Goal: Task Accomplishment & Management: Manage account settings

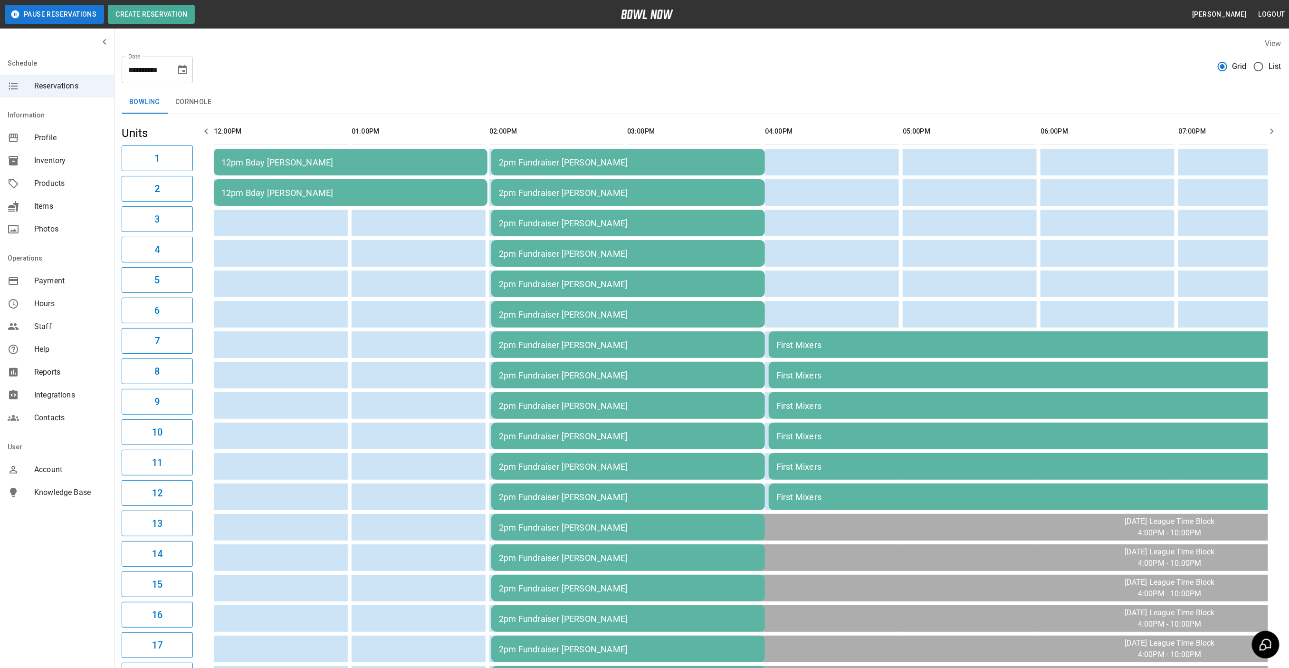
click at [184, 71] on icon "Choose date, selected date is Sep 28, 2025" at bounding box center [182, 70] width 9 height 10
click at [197, 190] on button "27" at bounding box center [202, 191] width 17 height 17
type input "**********"
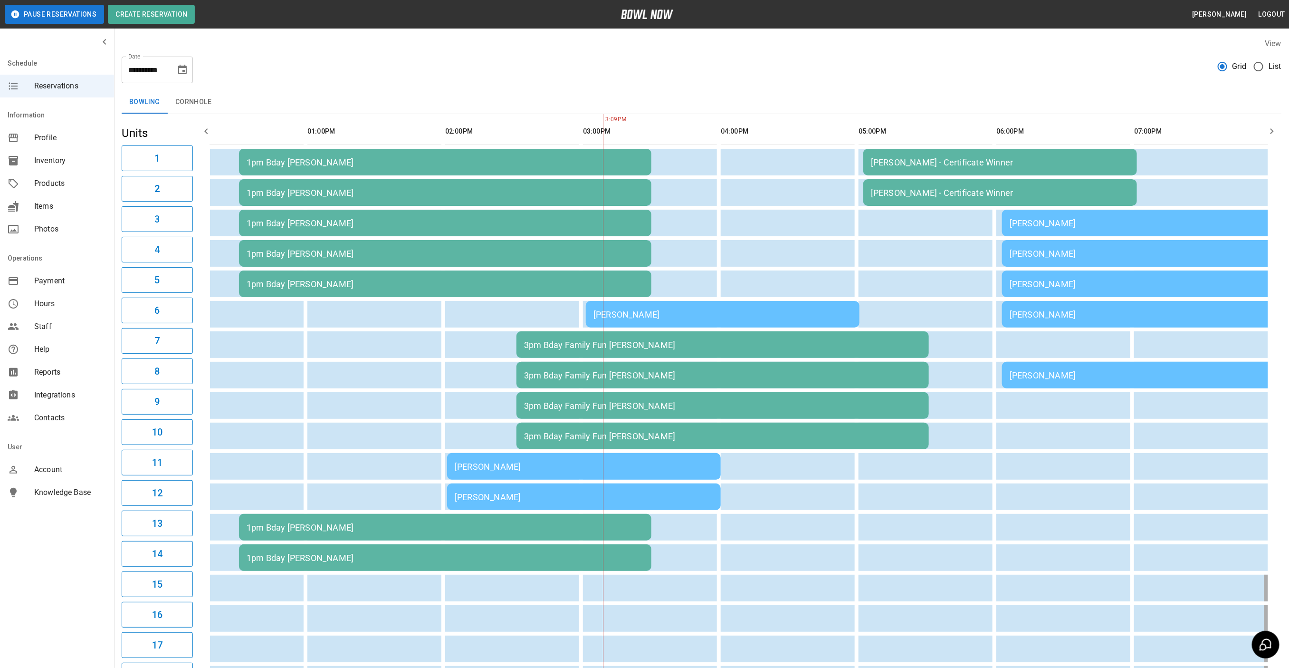
click at [556, 468] on div "[PERSON_NAME]" at bounding box center [584, 466] width 258 height 10
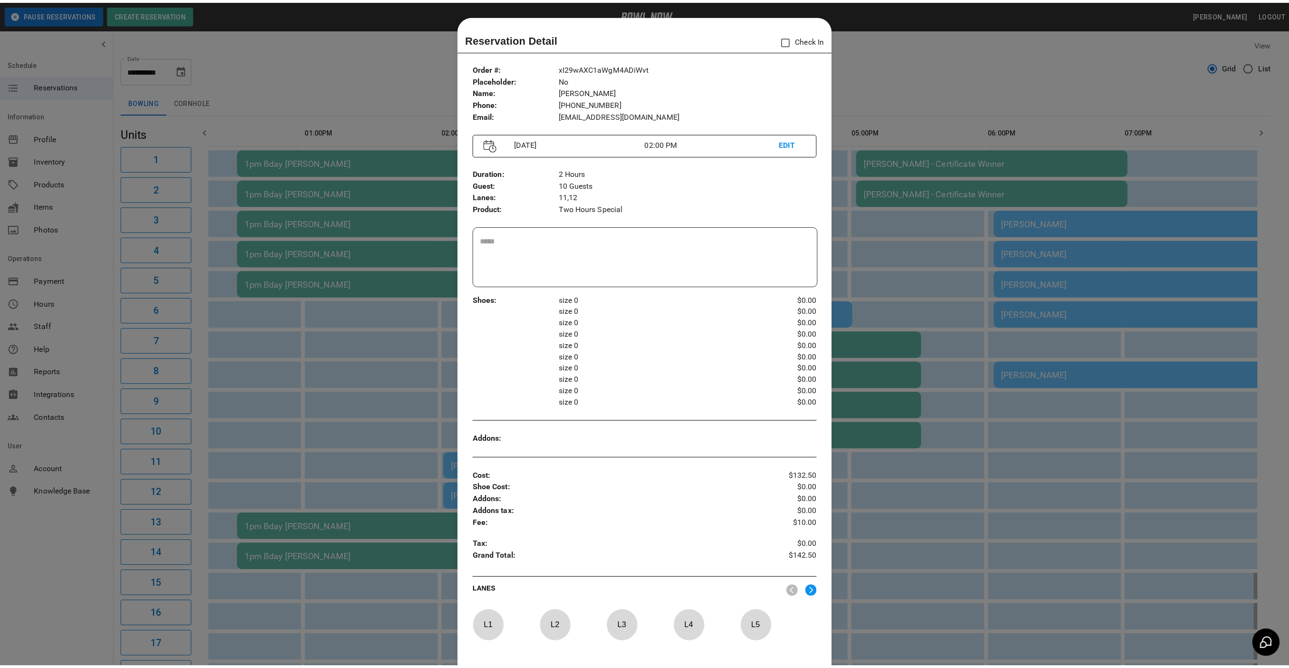
scroll to position [15, 0]
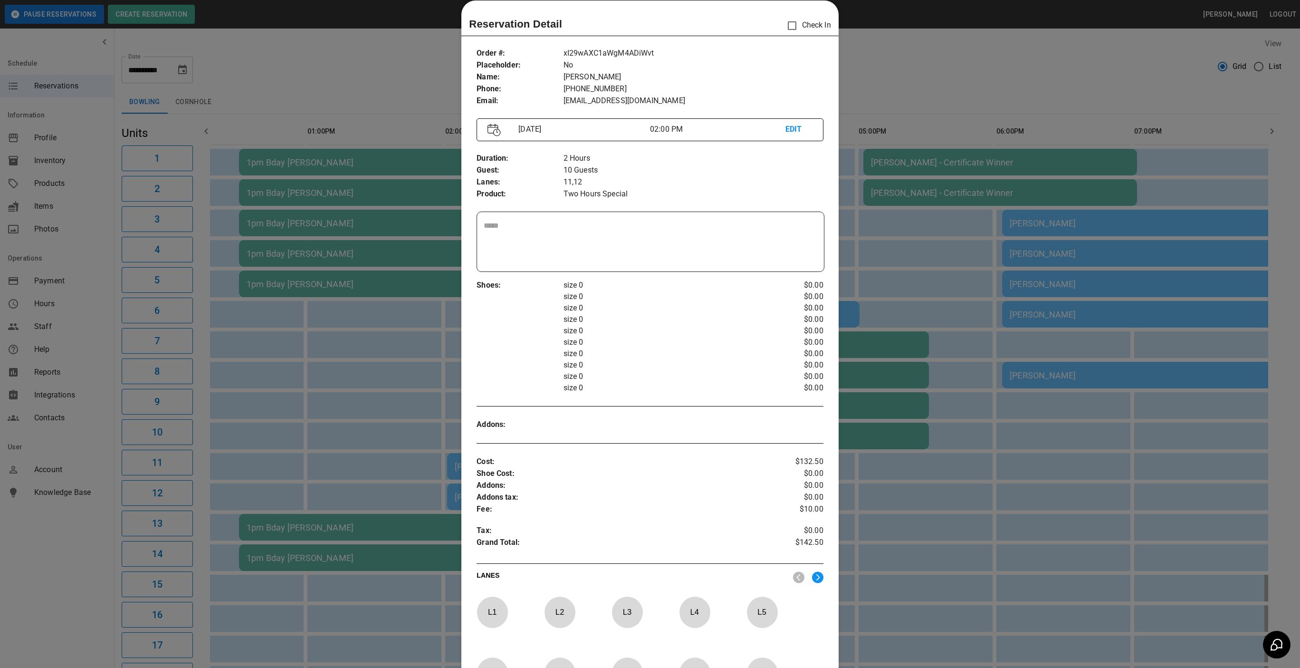
click at [401, 61] on div at bounding box center [650, 334] width 1300 height 668
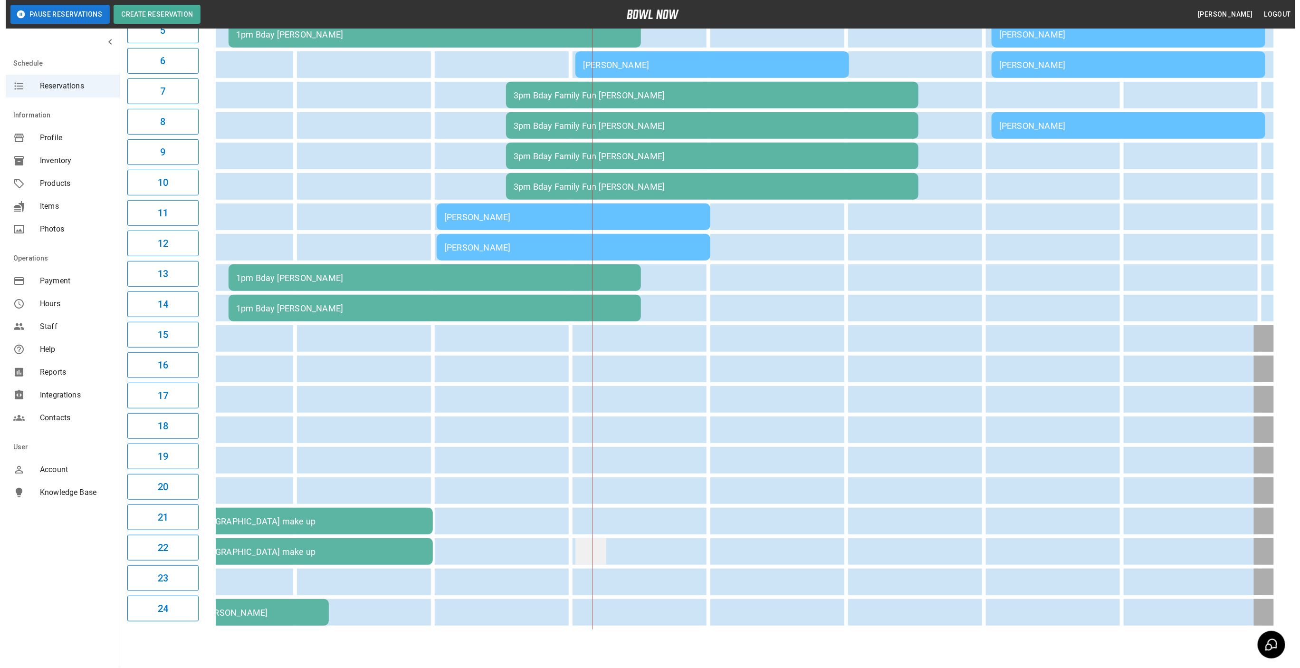
scroll to position [0, 0]
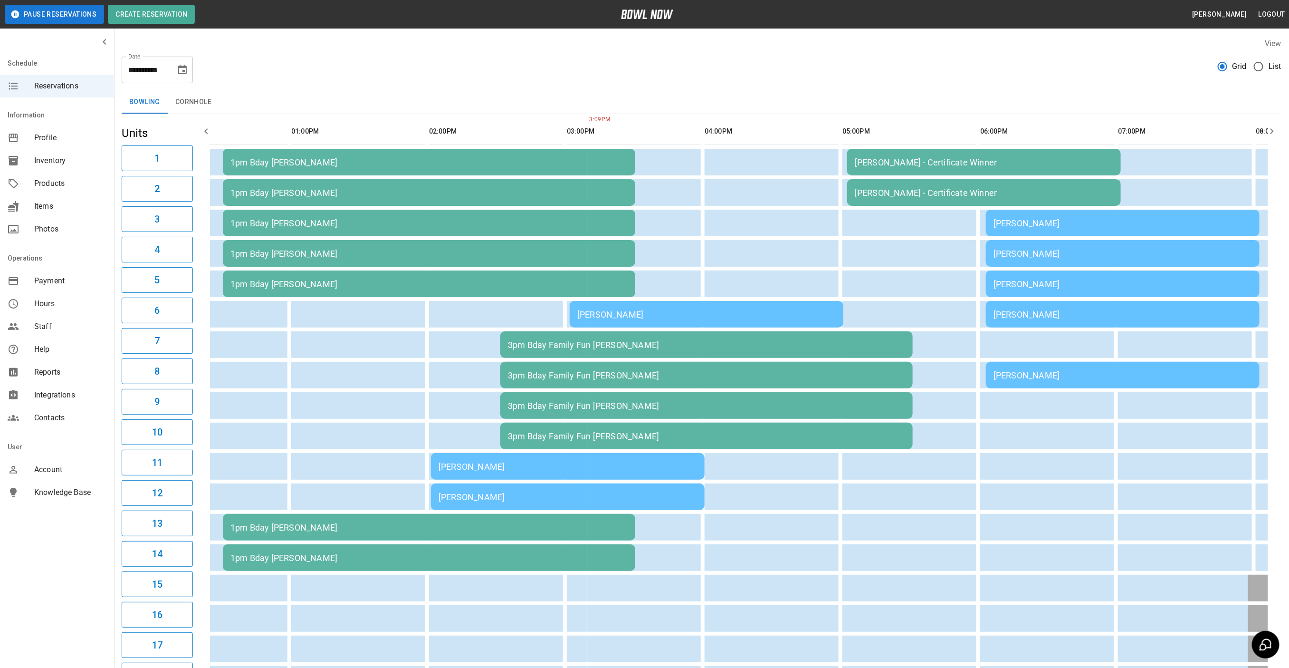
click at [1009, 376] on div "[PERSON_NAME]" at bounding box center [1123, 375] width 258 height 10
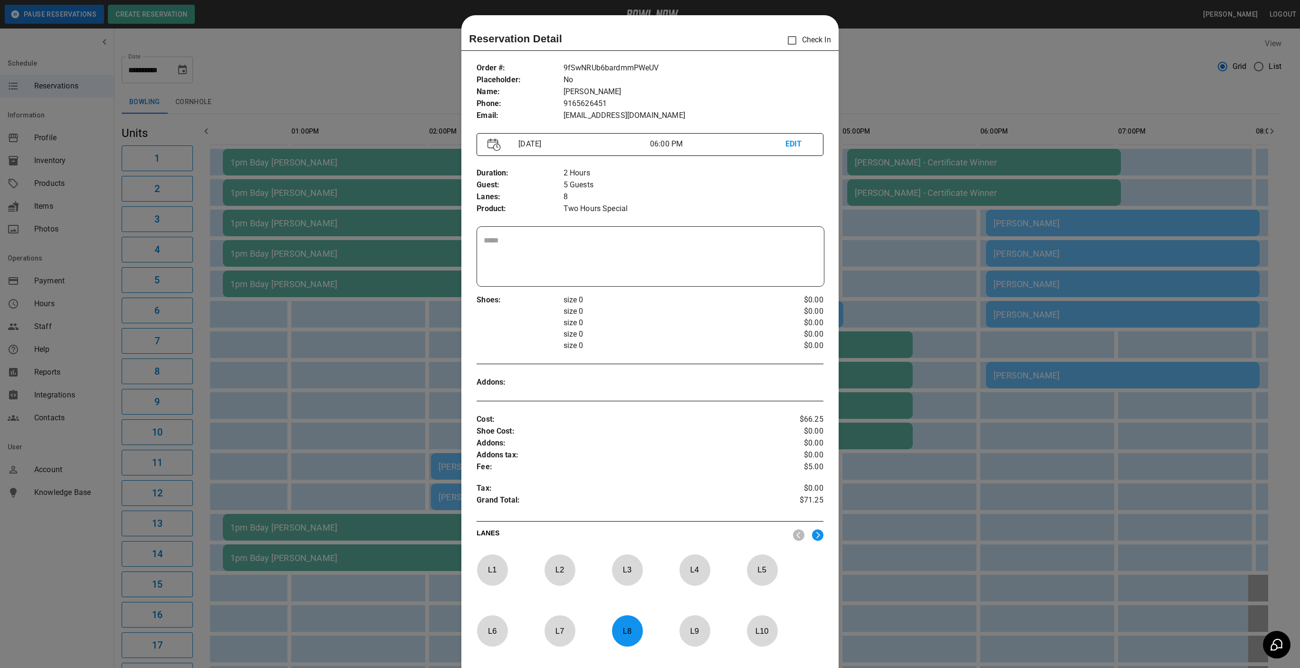
scroll to position [15, 0]
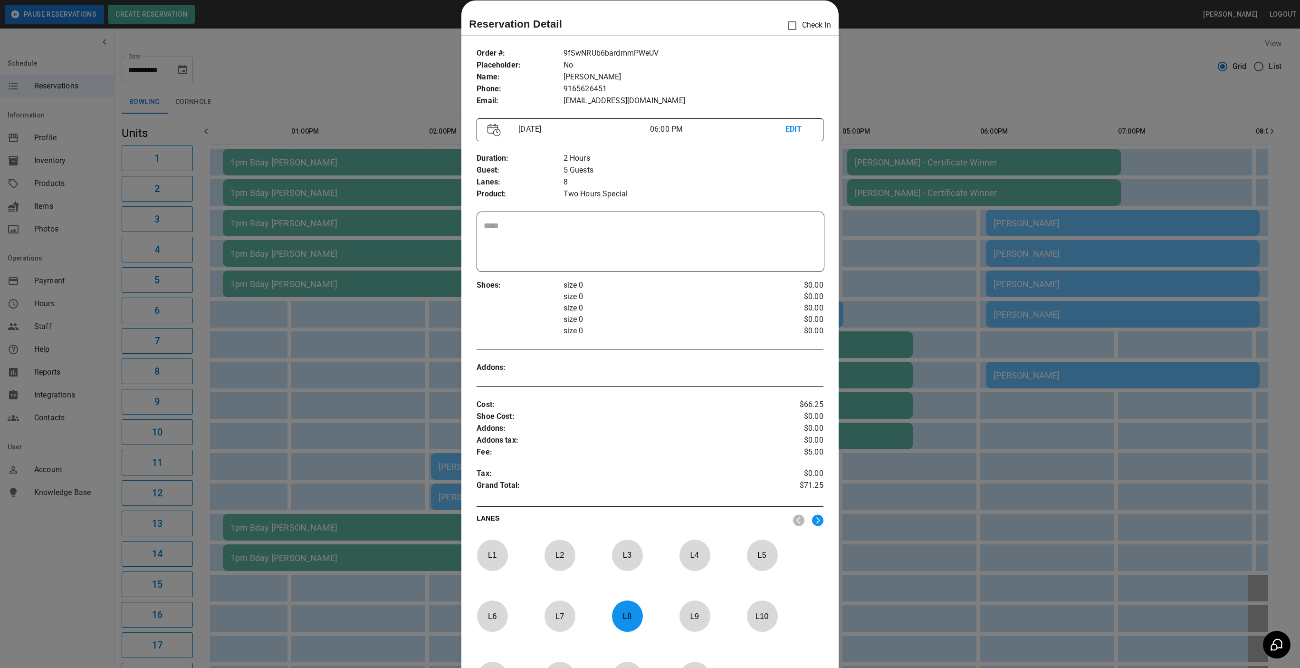
click at [635, 612] on p "L 8" at bounding box center [627, 615] width 31 height 22
click at [555, 612] on p "L 7" at bounding box center [559, 615] width 31 height 22
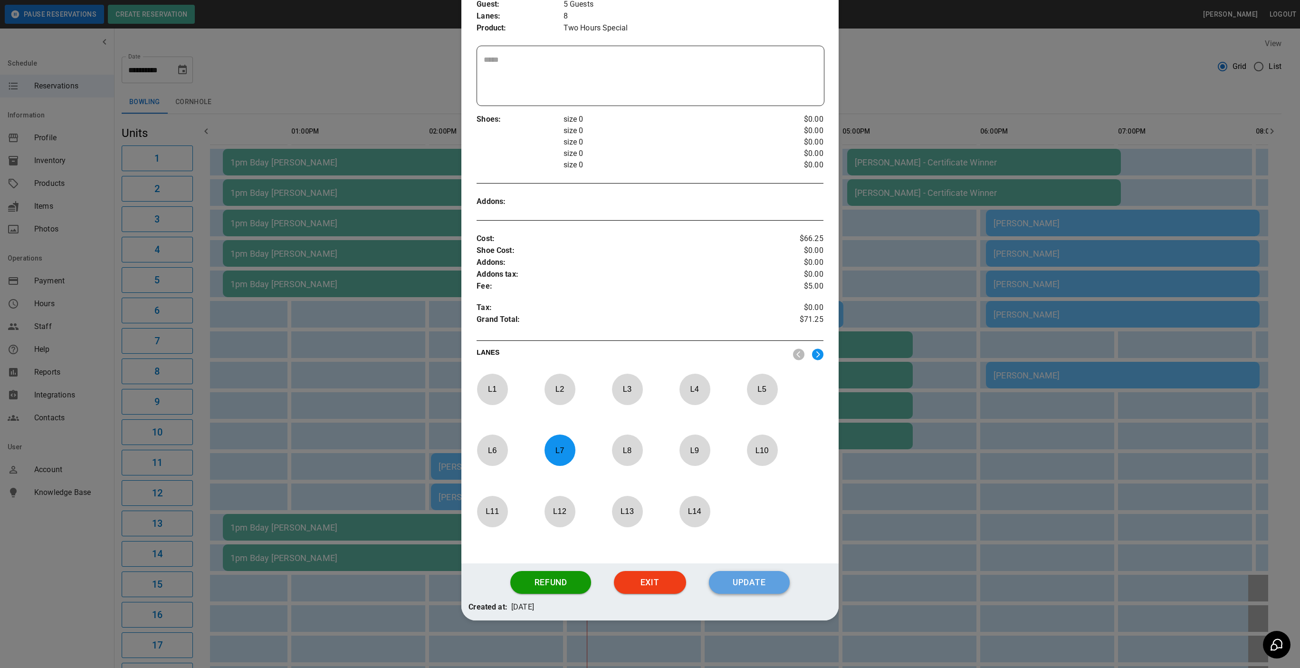
click at [756, 578] on button "Update" at bounding box center [749, 582] width 81 height 23
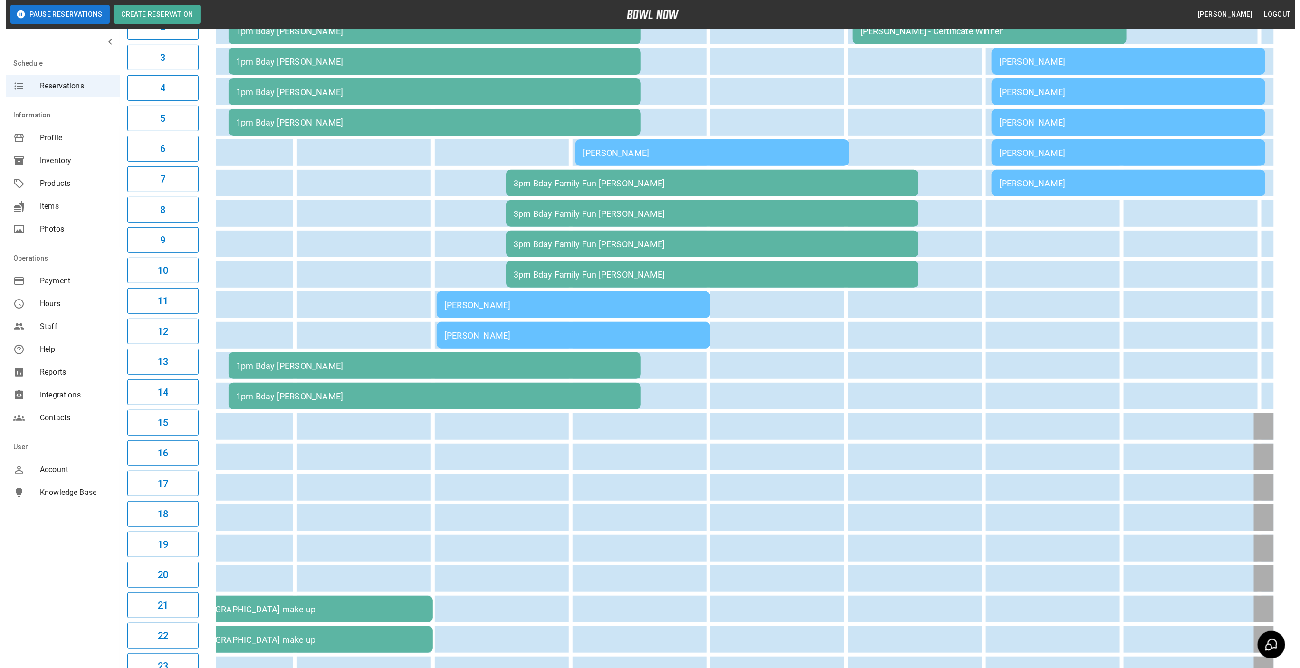
scroll to position [274, 0]
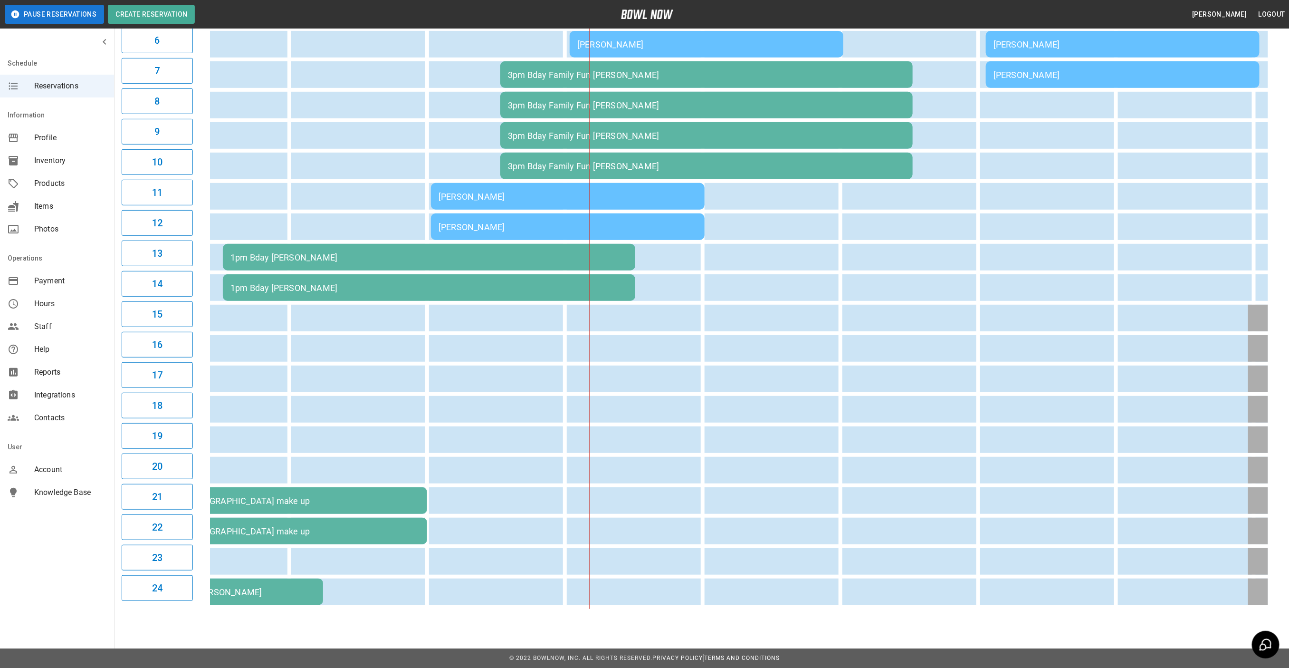
click at [489, 224] on td "[PERSON_NAME]" at bounding box center [568, 226] width 274 height 27
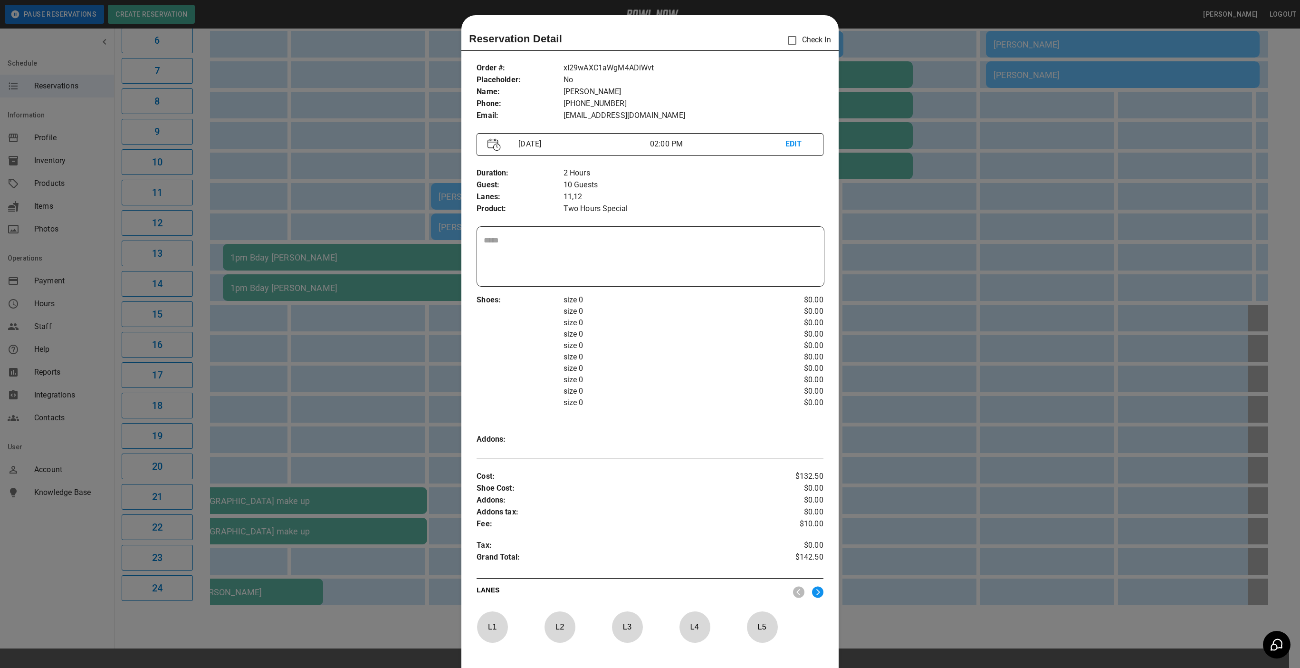
scroll to position [15, 0]
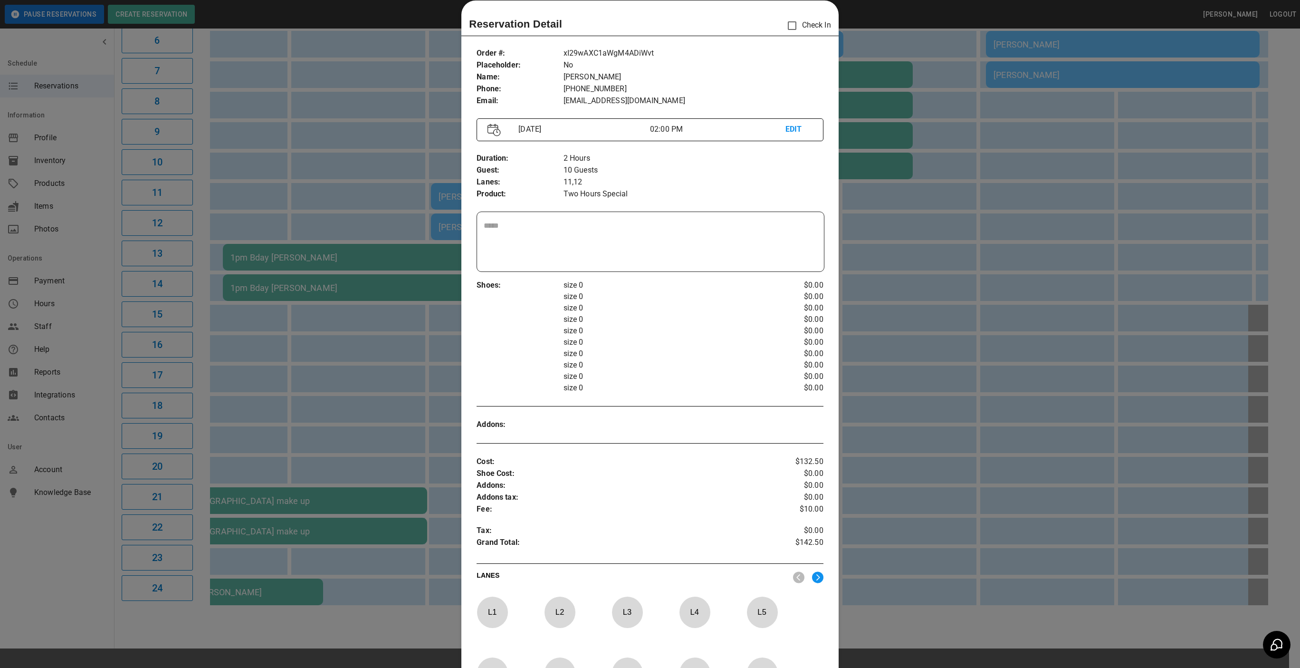
click at [635, 242] on textarea at bounding box center [650, 242] width 333 height 44
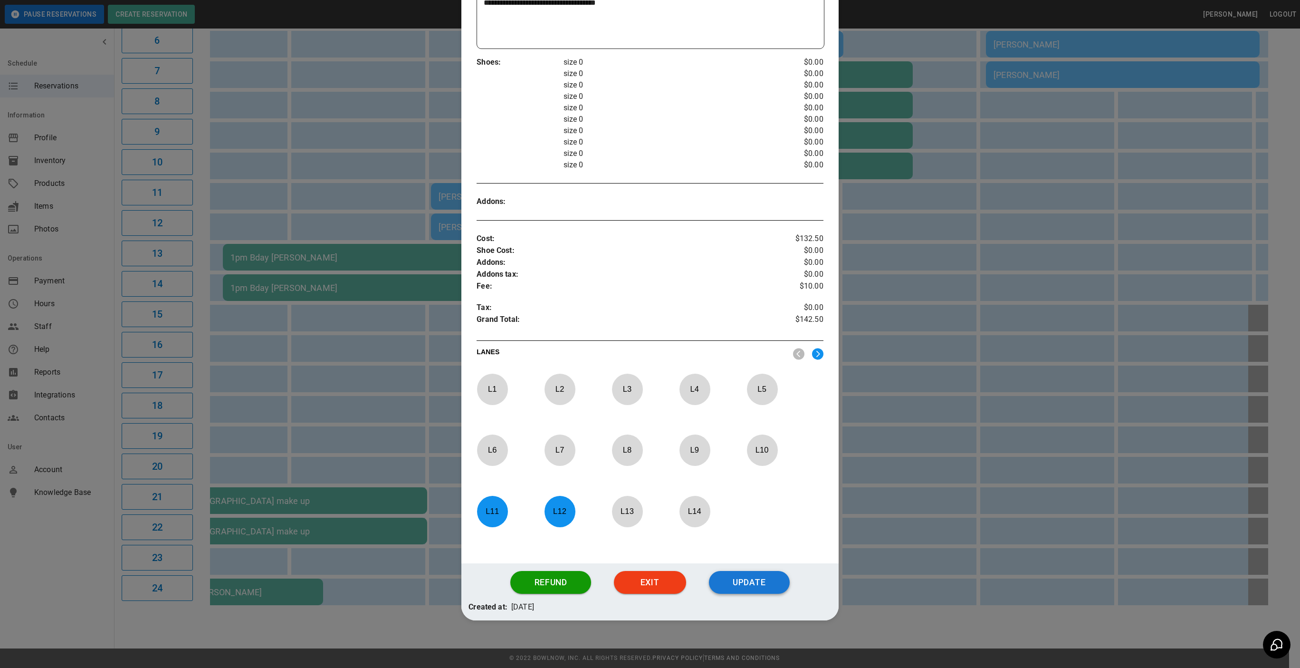
type textarea "**********"
click at [737, 585] on button "Update" at bounding box center [749, 582] width 81 height 23
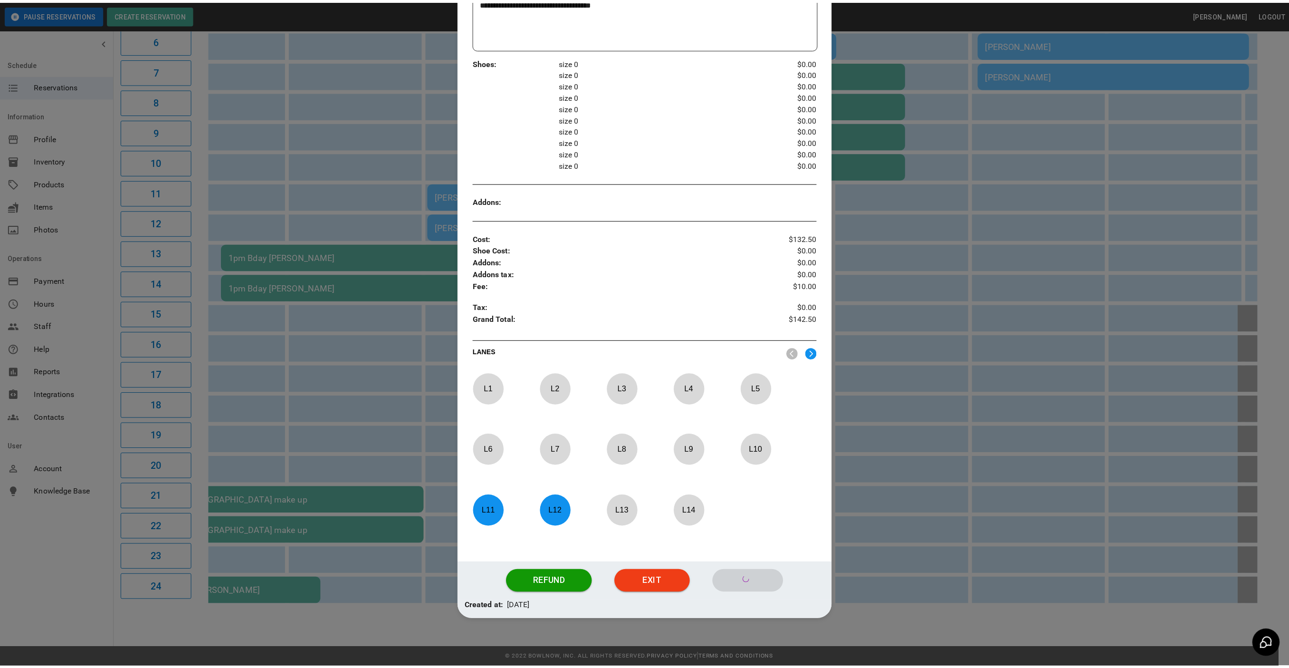
scroll to position [191, 0]
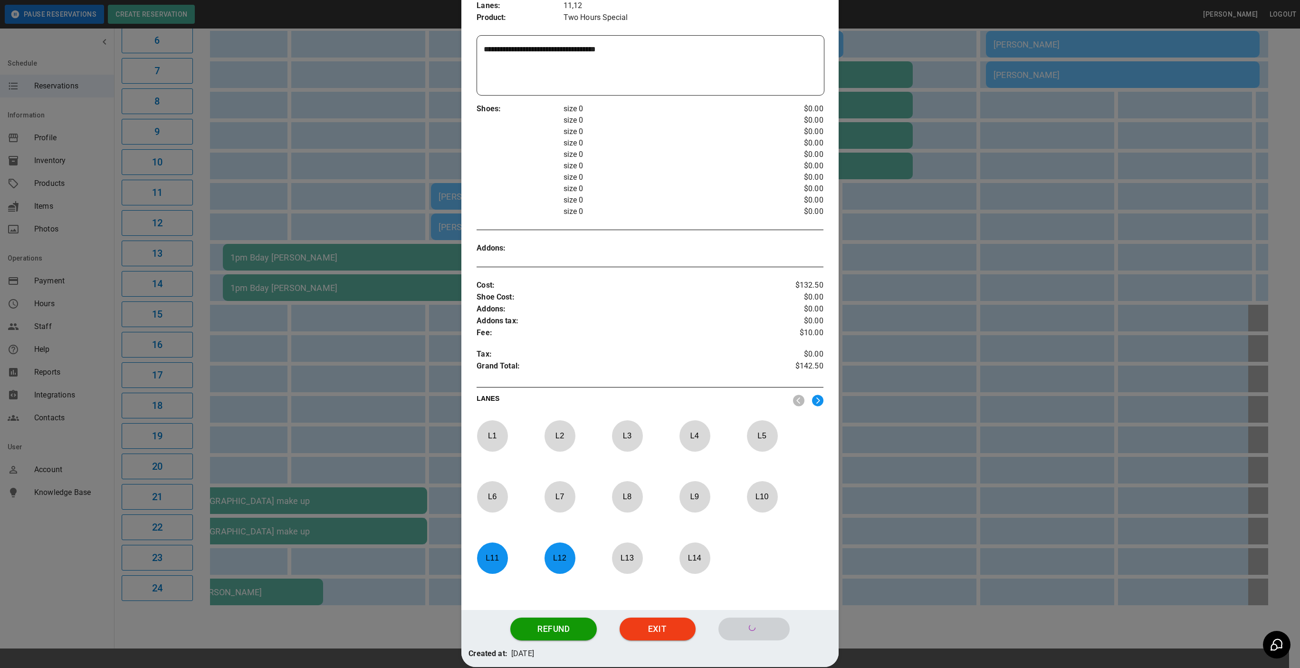
click at [1020, 341] on div at bounding box center [650, 334] width 1300 height 668
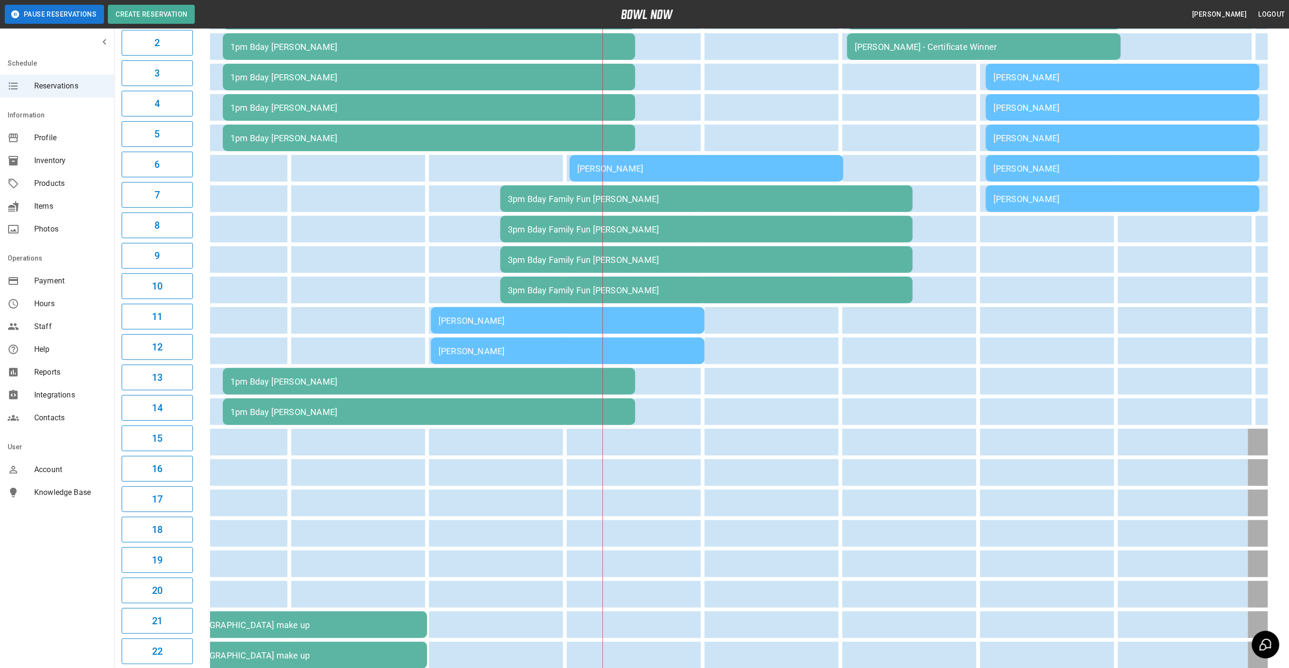
scroll to position [0, 0]
